Goal: Task Accomplishment & Management: Complete application form

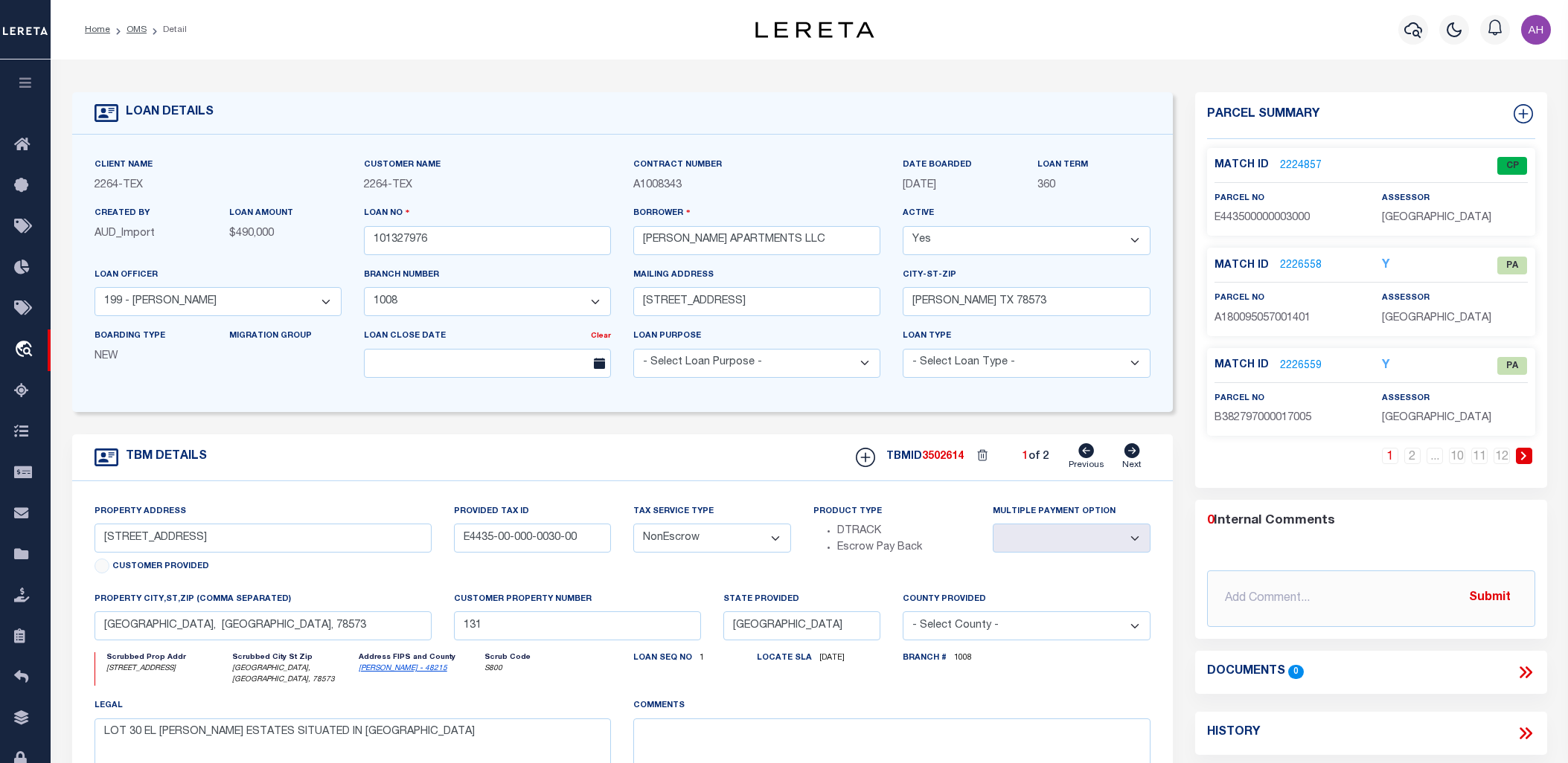
select select "22439"
select select "8413"
select select "NonEscrow"
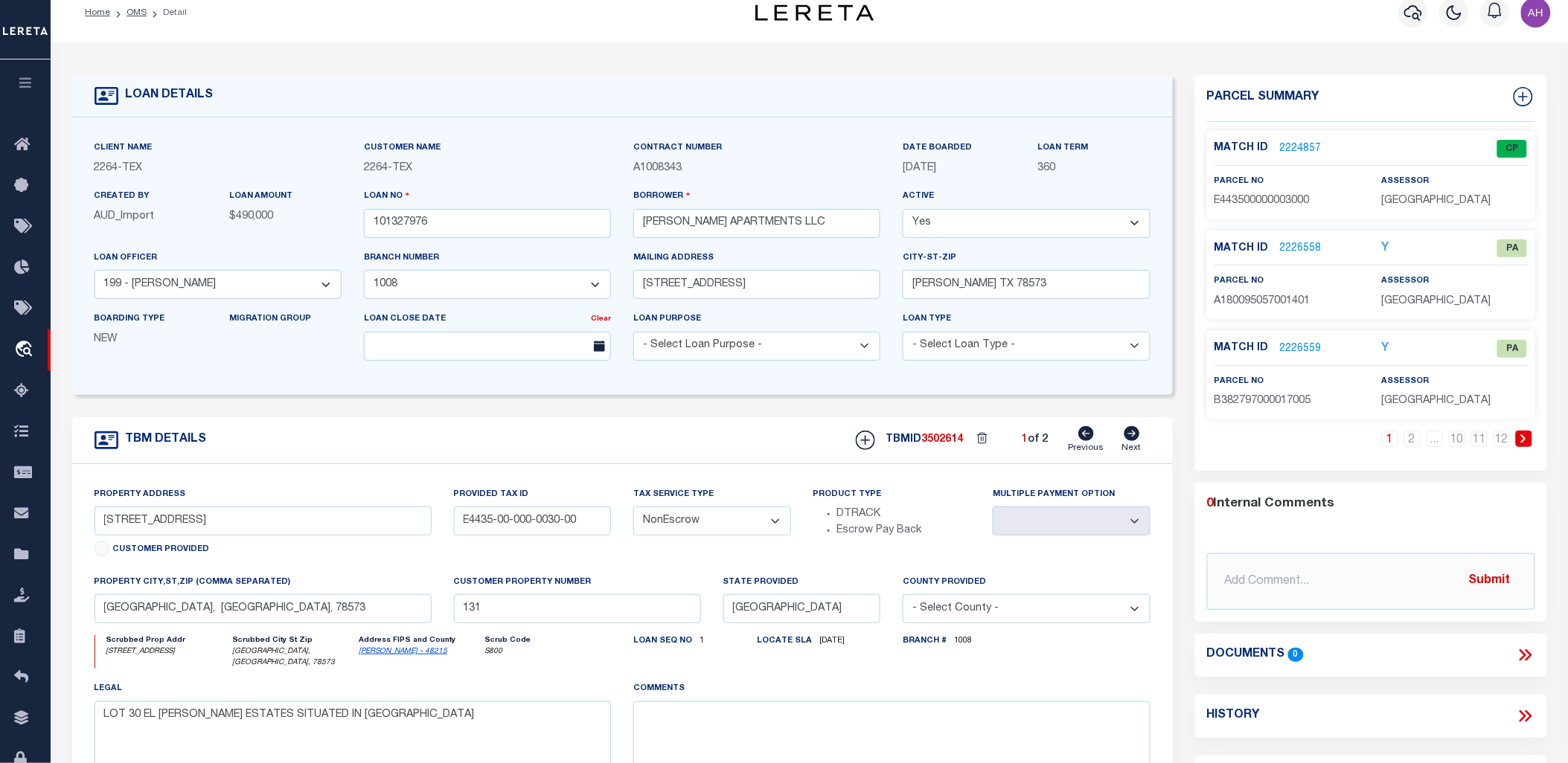
scroll to position [17, 0]
click at [859, 442] on icon at bounding box center [865, 441] width 19 height 19
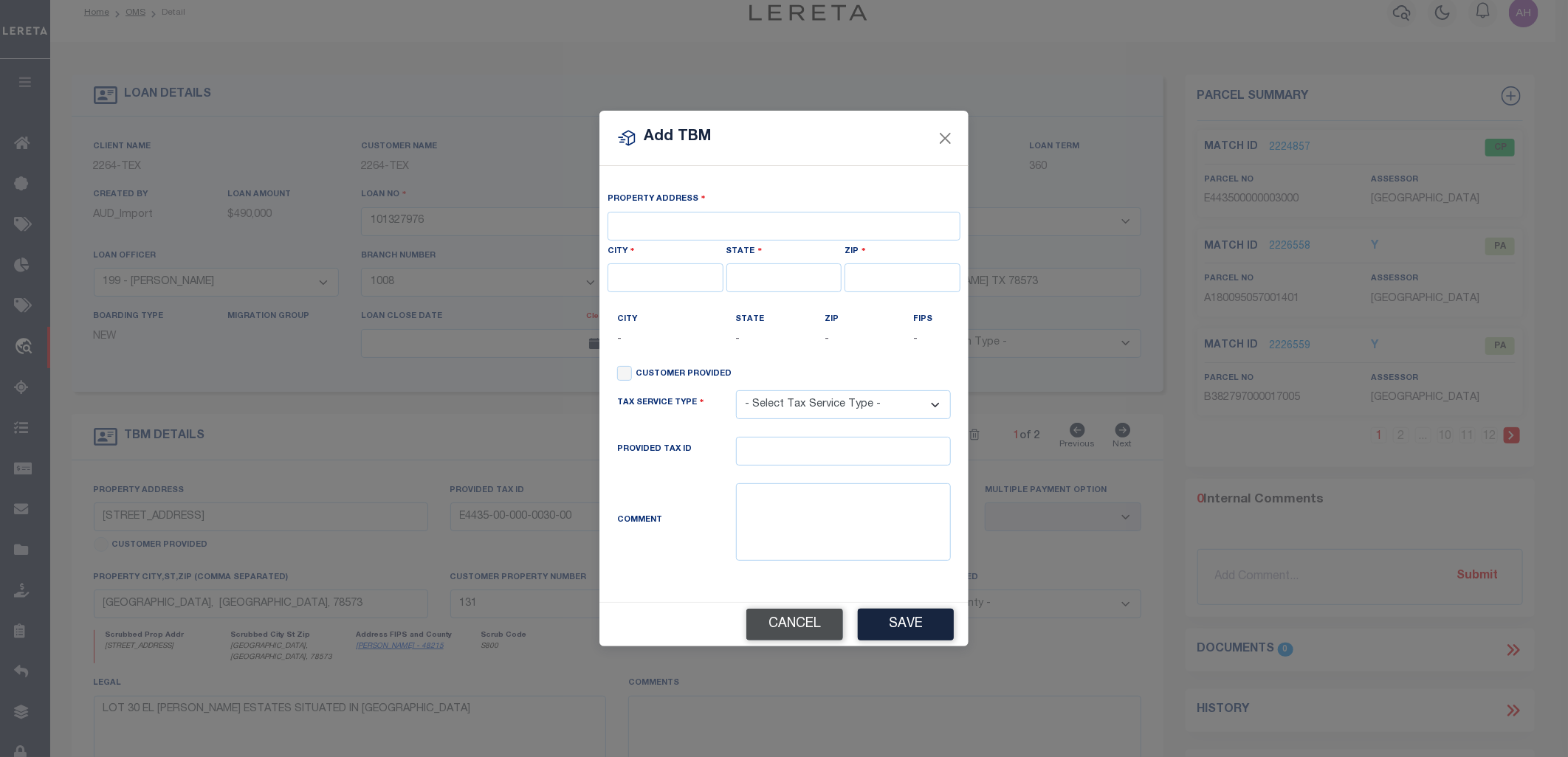
click at [815, 633] on button "Cancel" at bounding box center [794, 625] width 97 height 31
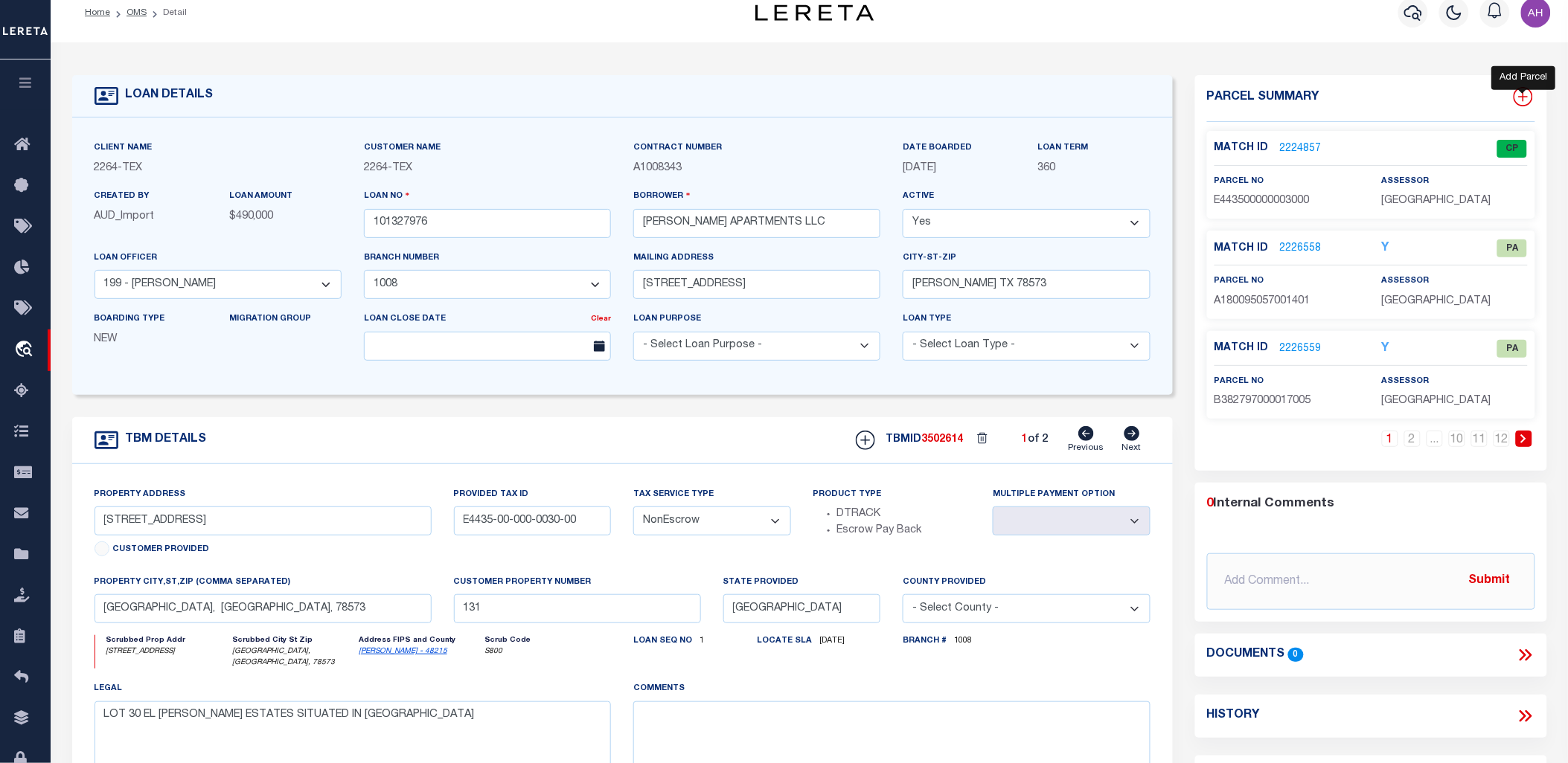
click at [1523, 98] on icon at bounding box center [1523, 97] width 10 height 10
select select "IP"
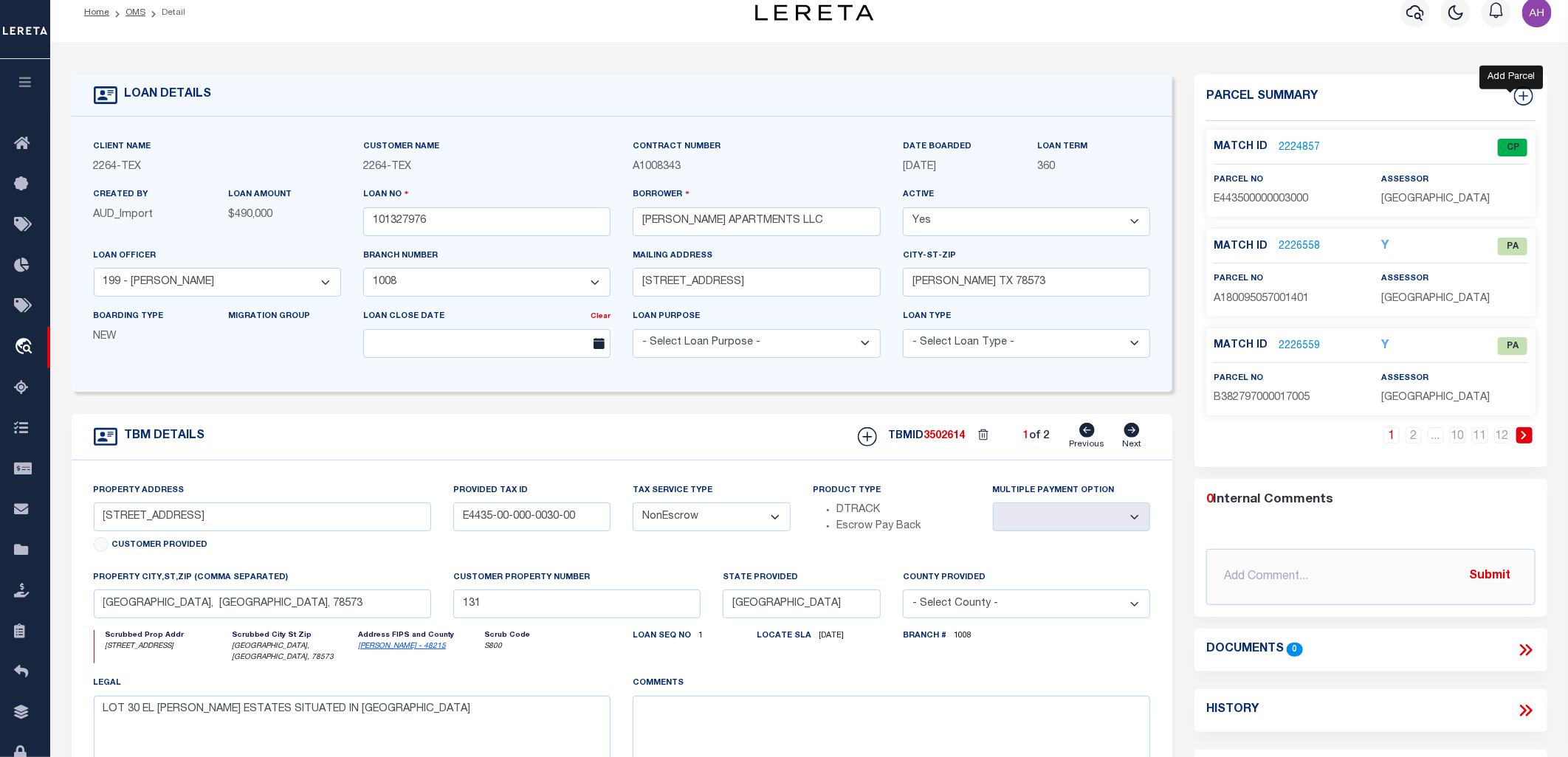
type textarea "-"
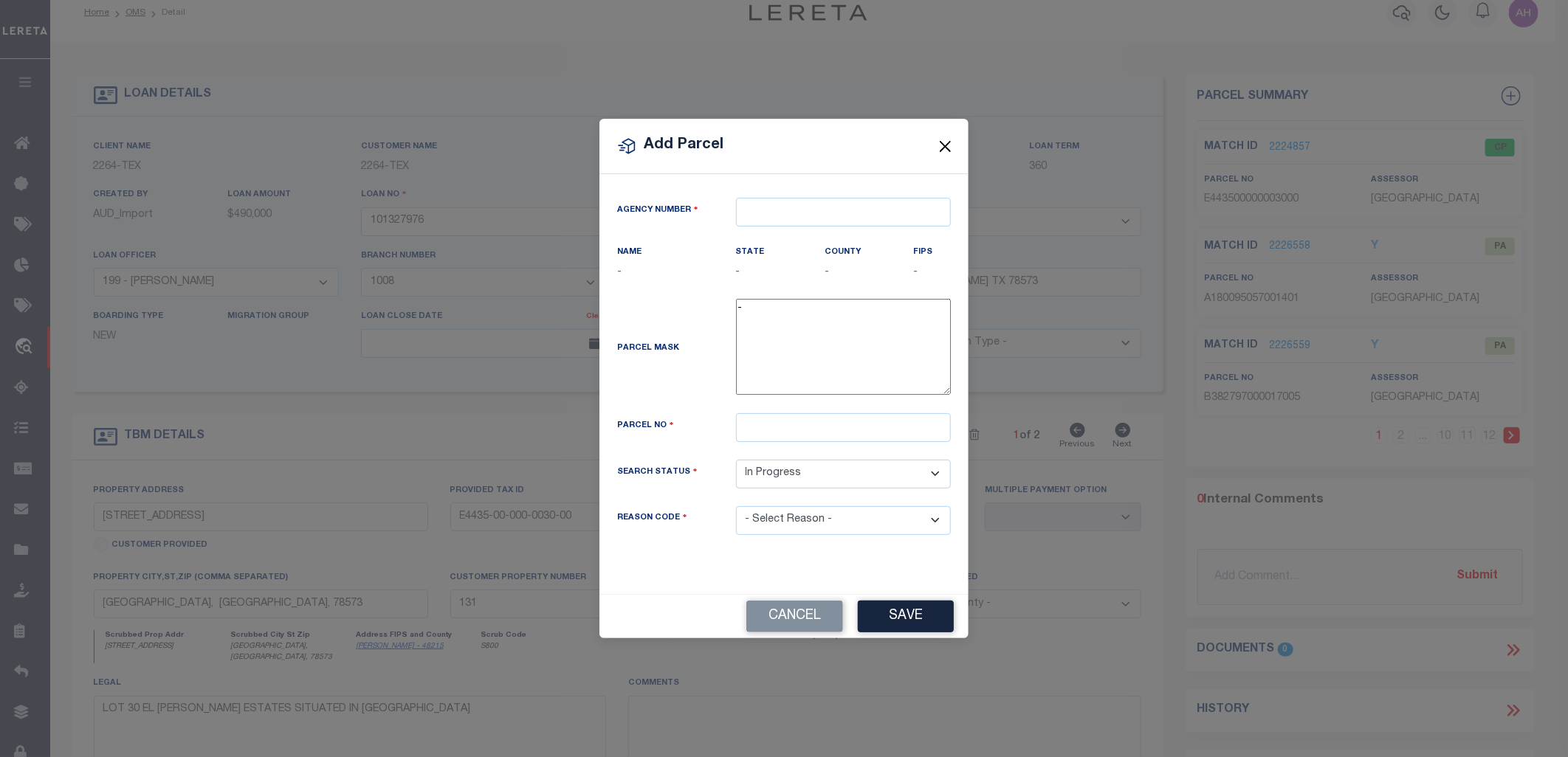
click at [944, 154] on button "Close" at bounding box center [946, 146] width 19 height 19
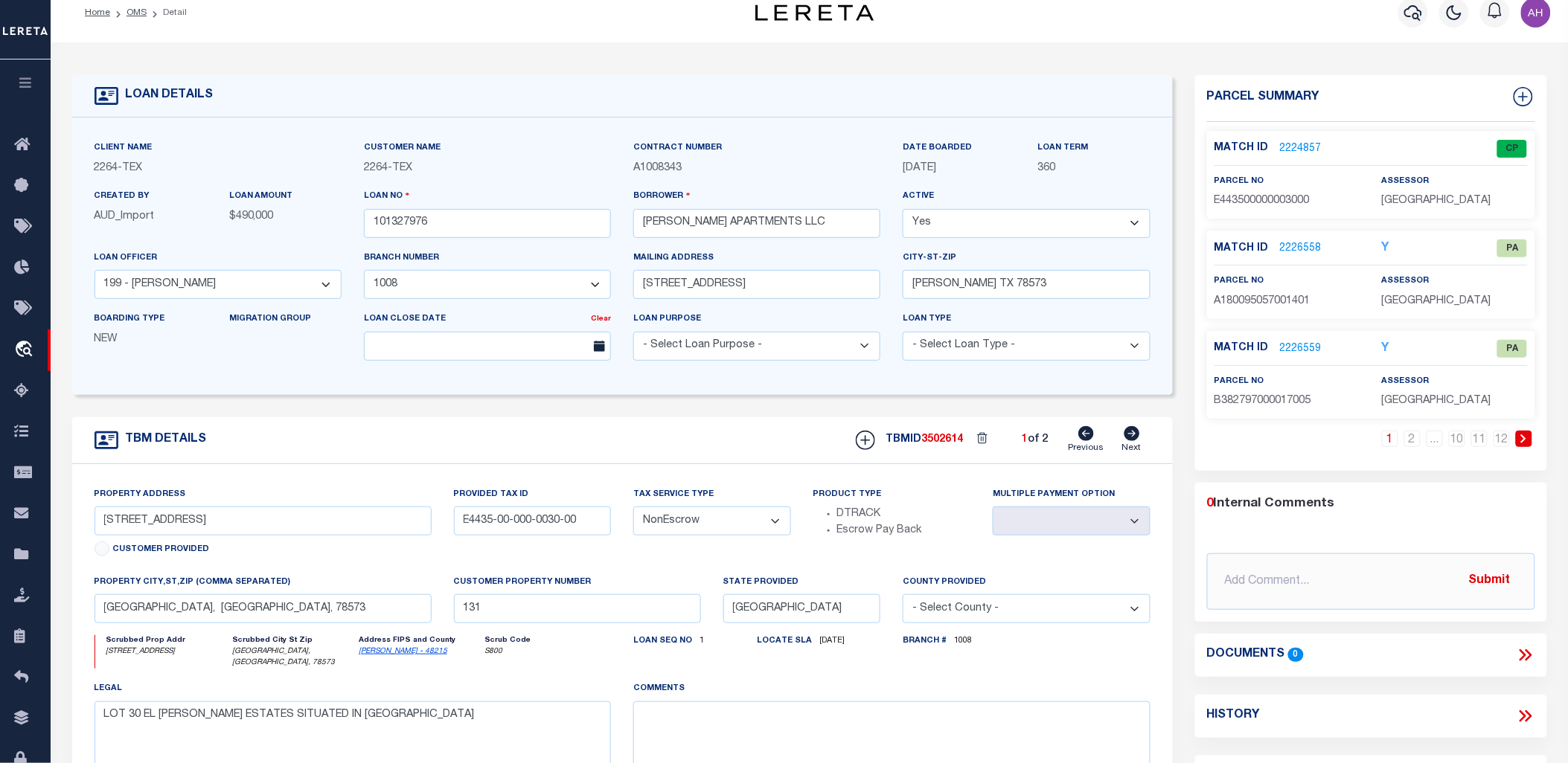
click at [1291, 147] on link "2224857" at bounding box center [1300, 150] width 41 height 16
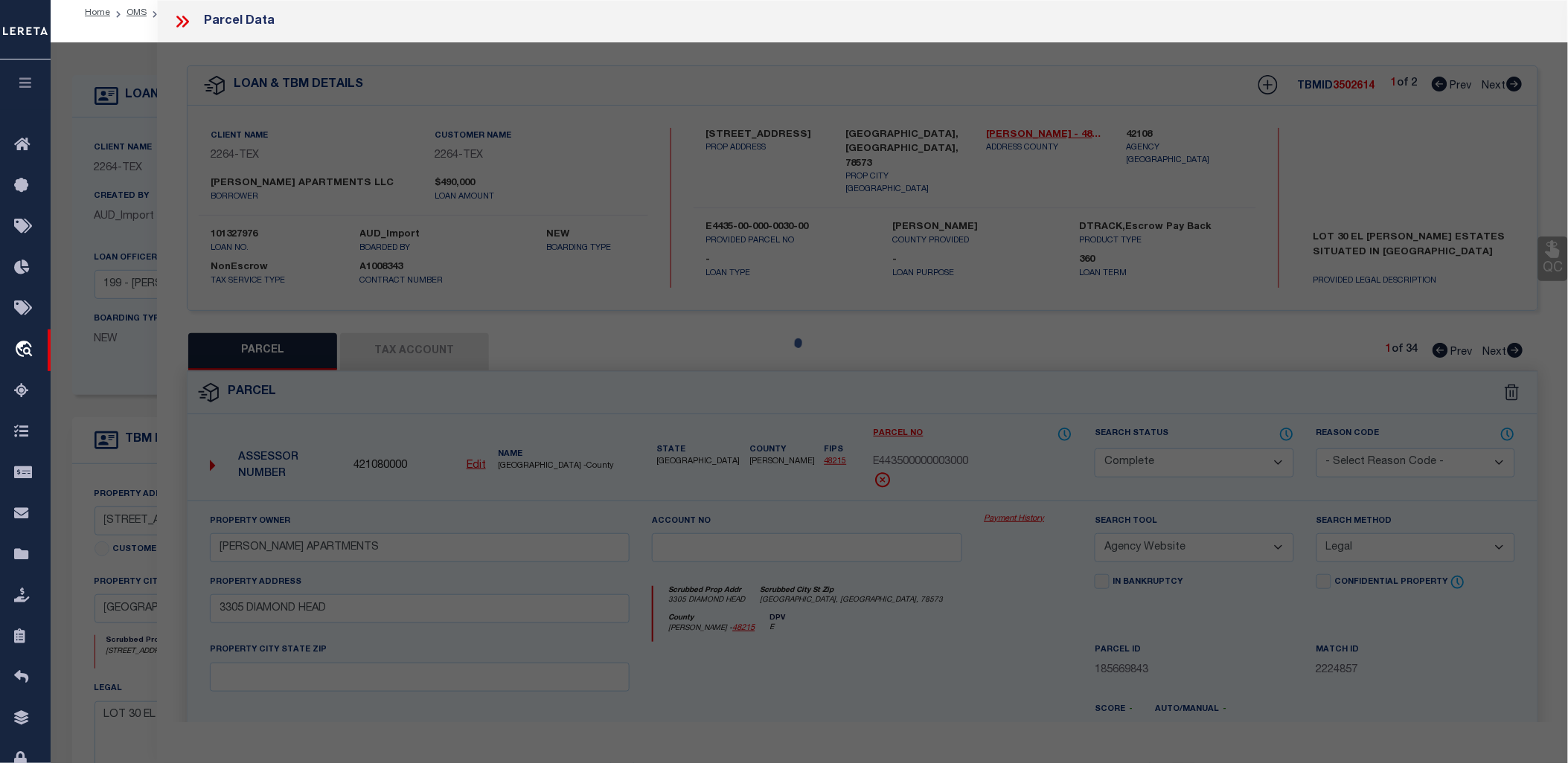
select select "AS"
select select
checkbox input "false"
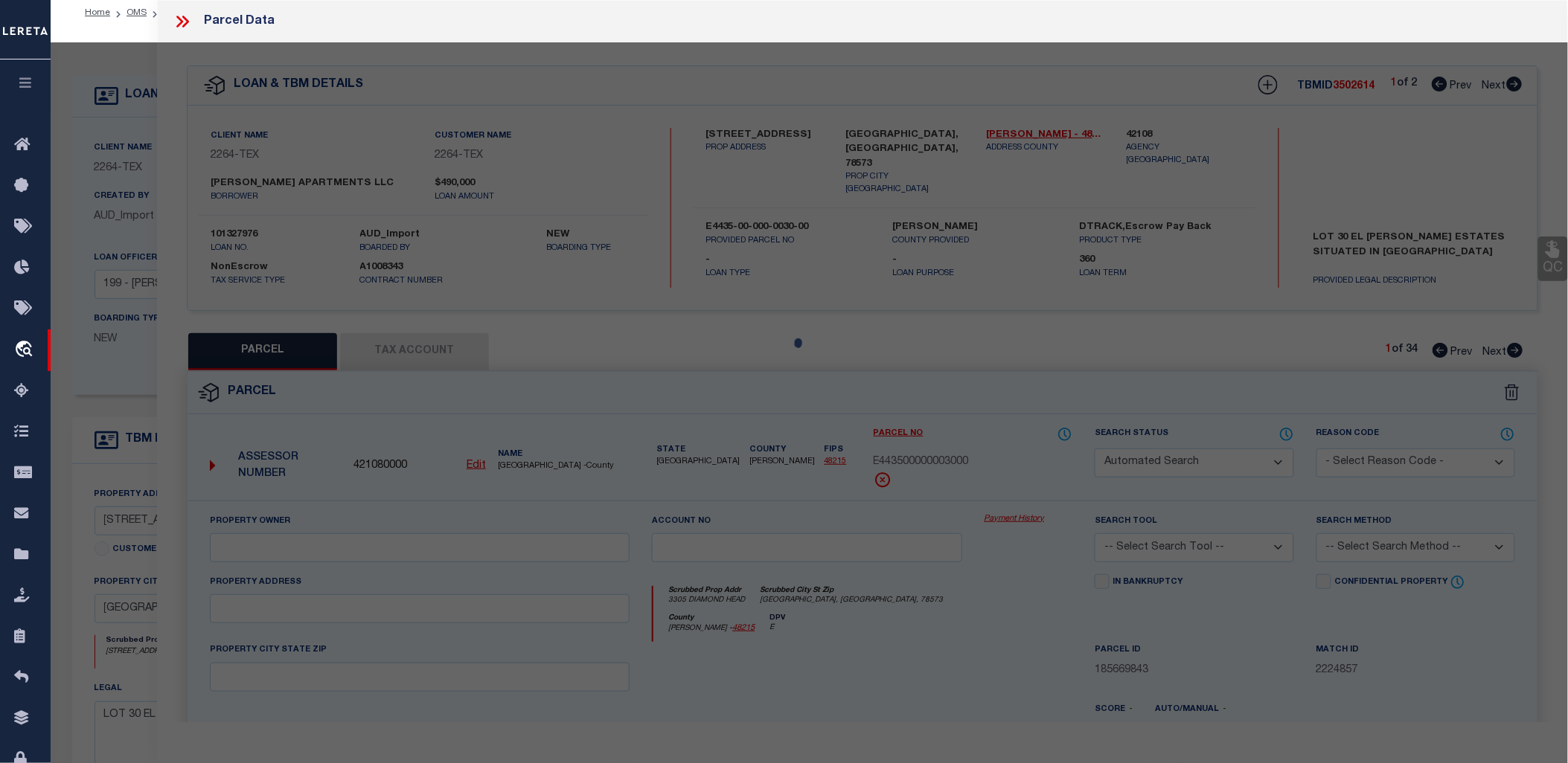
select select "CP"
type input "[PERSON_NAME] APARTMENTS"
select select "AGW"
select select "LEG"
type input "3305 DIAMOND HEAD"
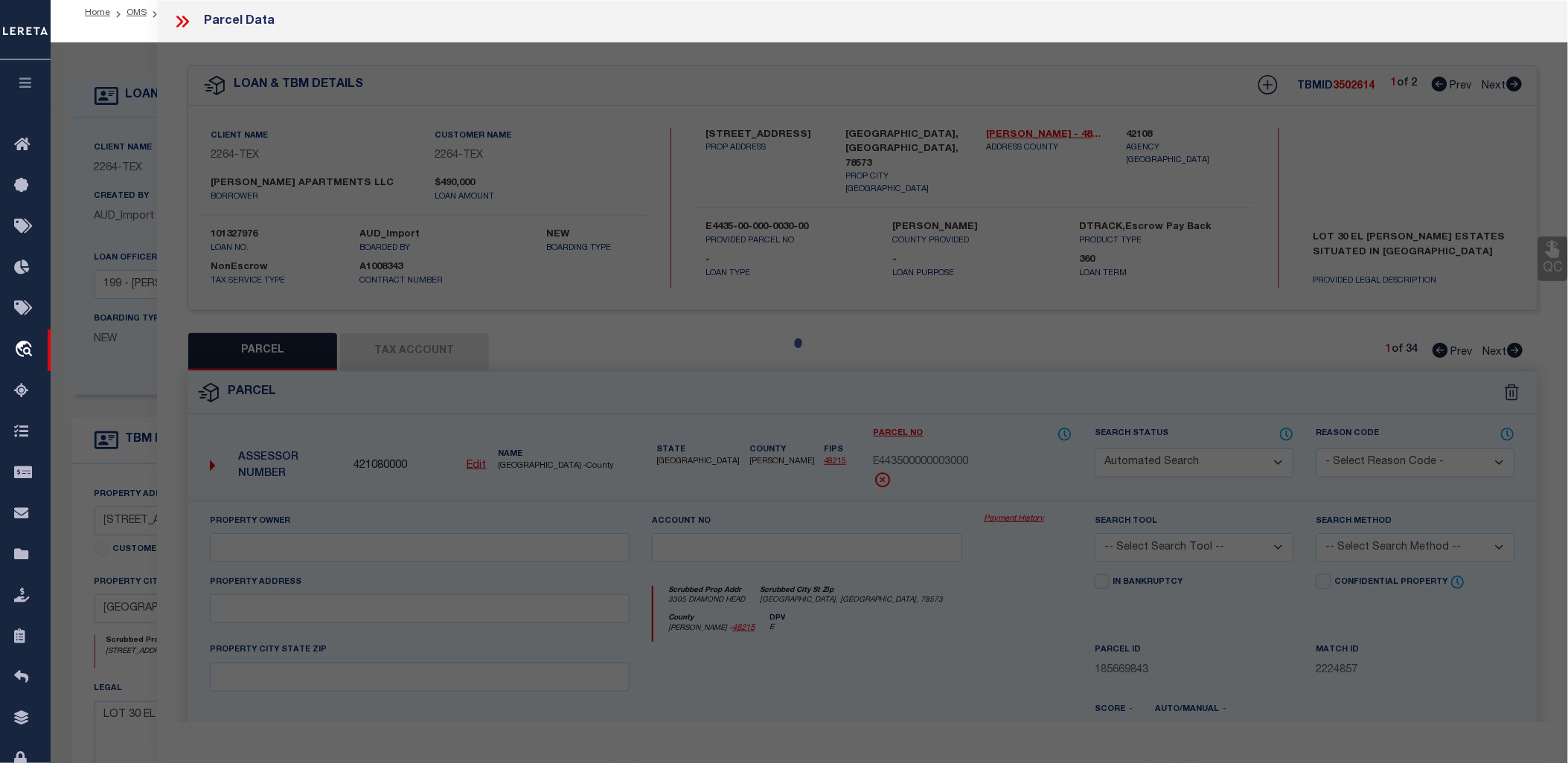
type textarea "EL [PERSON_NAME] ESTATES LOT 30"
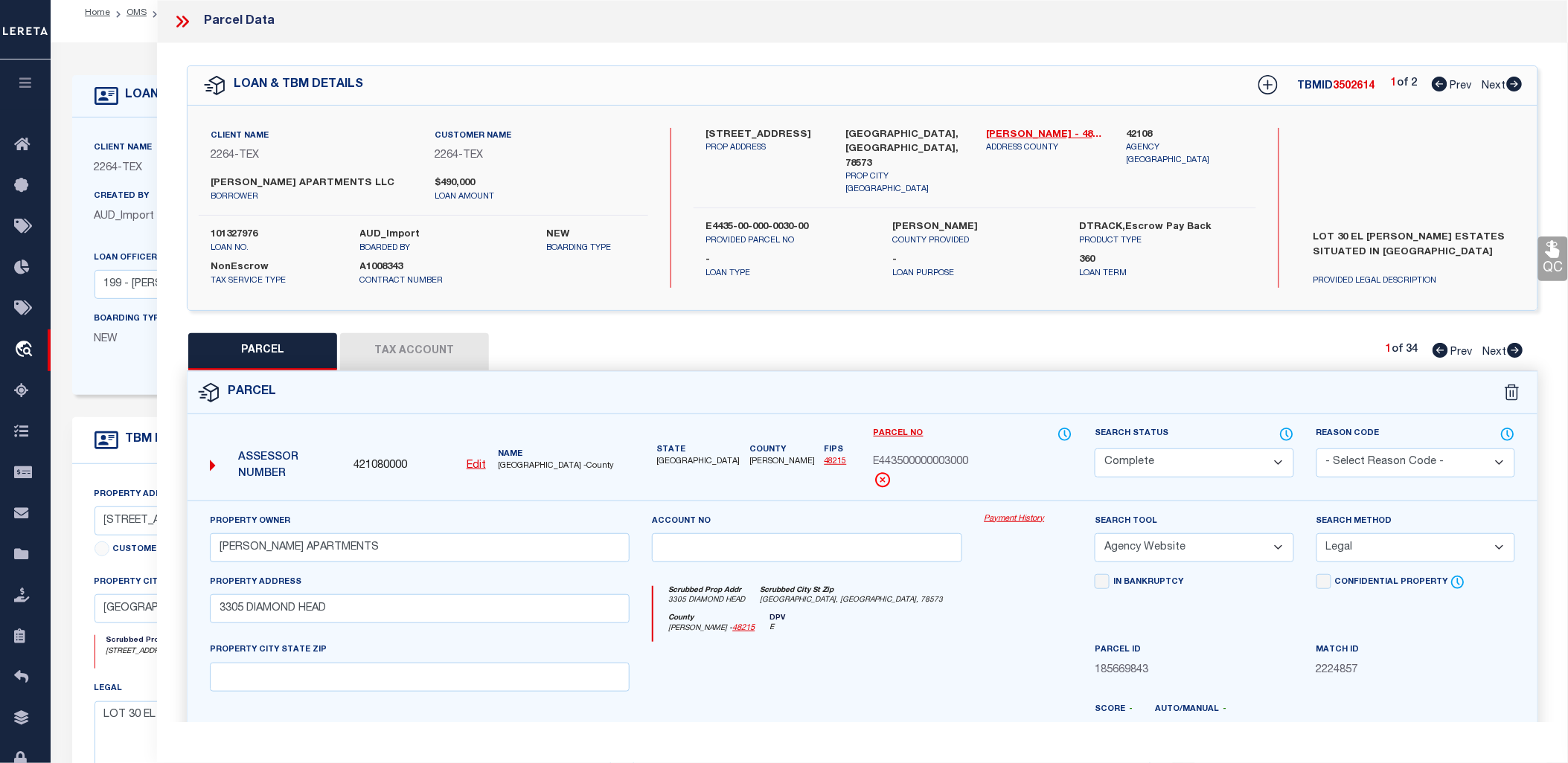
click at [413, 320] on div "QC QC QC" at bounding box center [862, 494] width 1411 height 901
click at [409, 344] on button "Tax Account" at bounding box center [414, 352] width 149 height 37
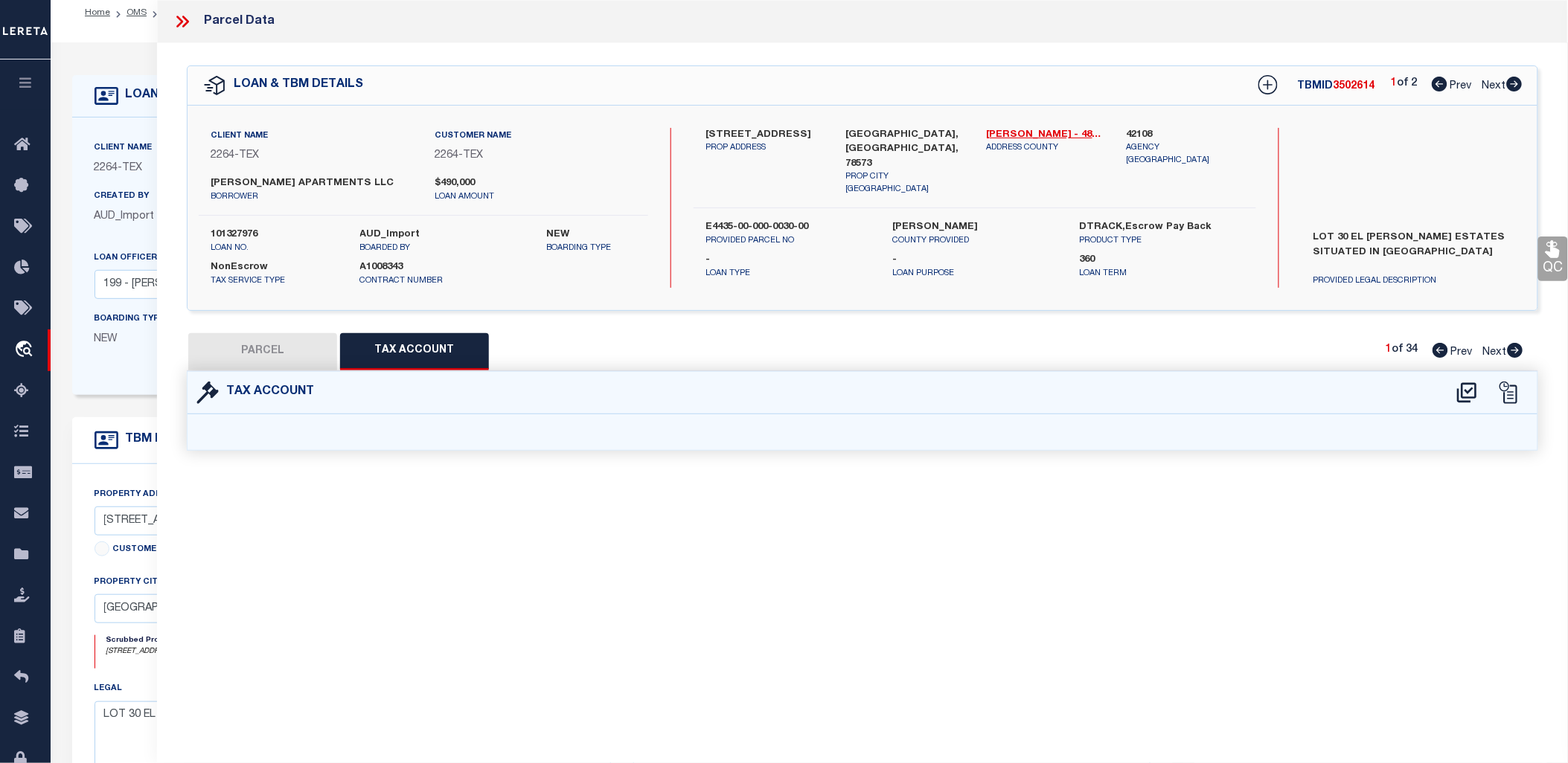
select select "100"
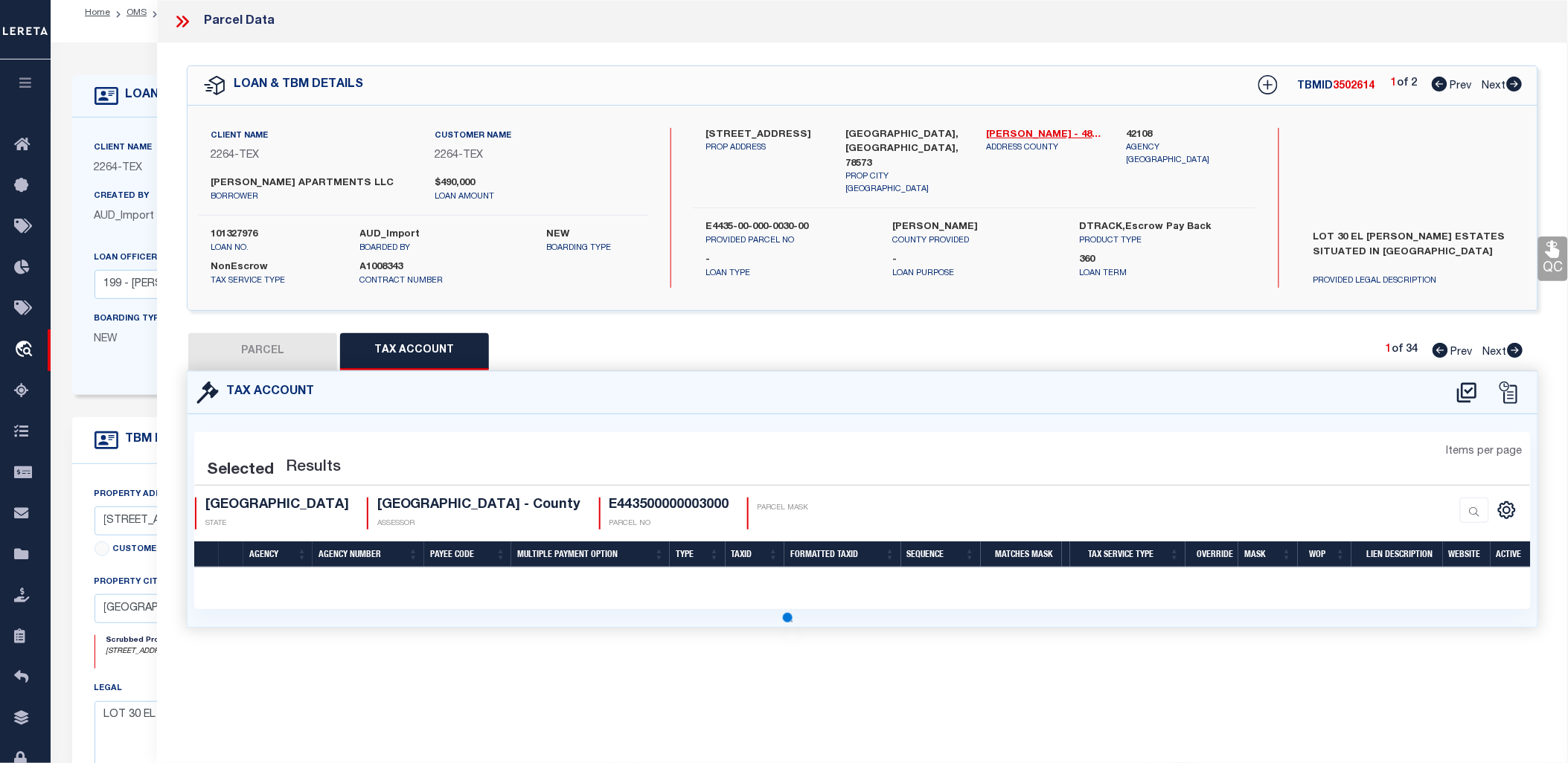
select select "100"
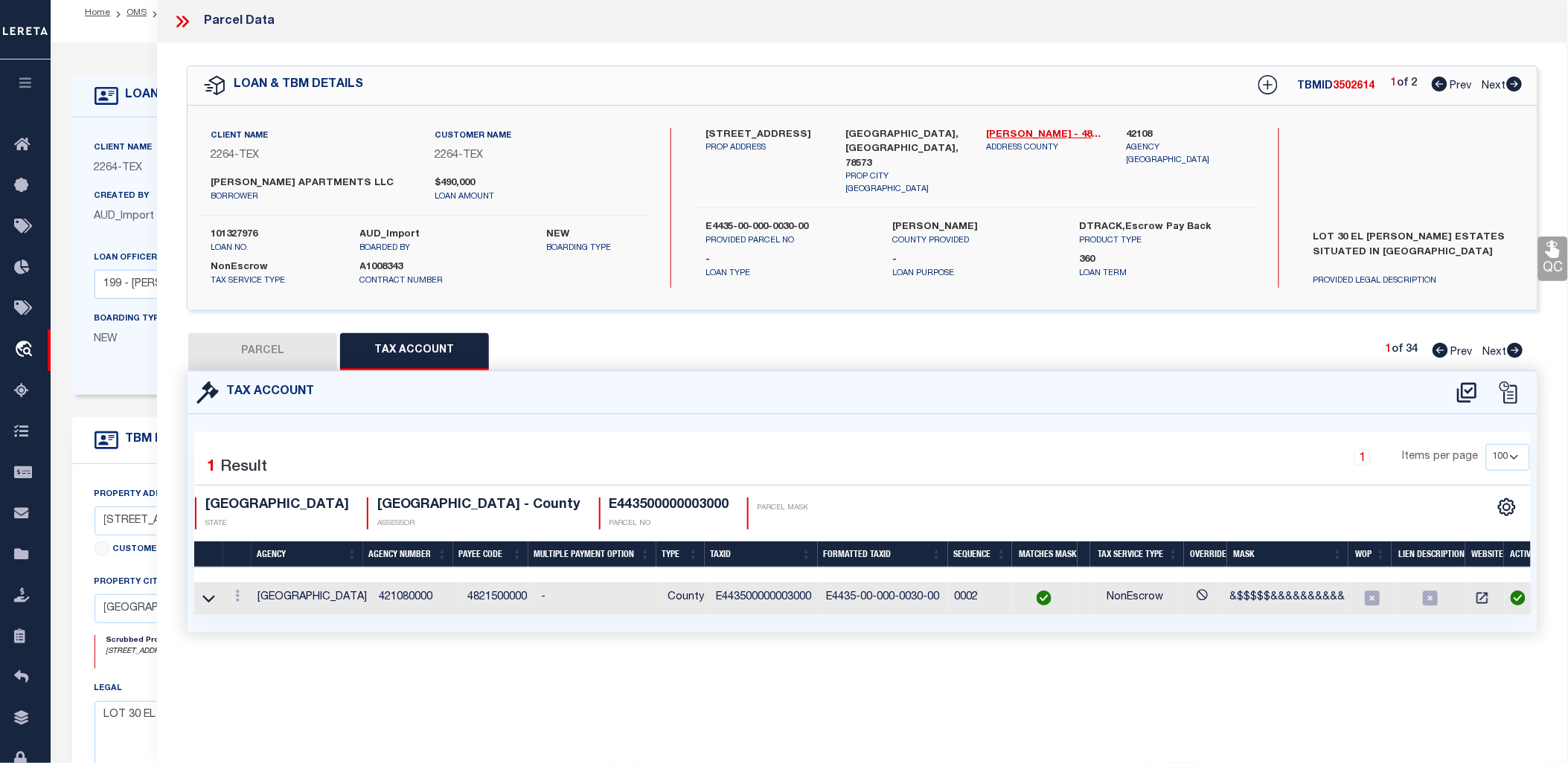
click at [182, 25] on icon at bounding box center [182, 22] width 19 height 19
